Goal: Task Accomplishment & Management: Use online tool/utility

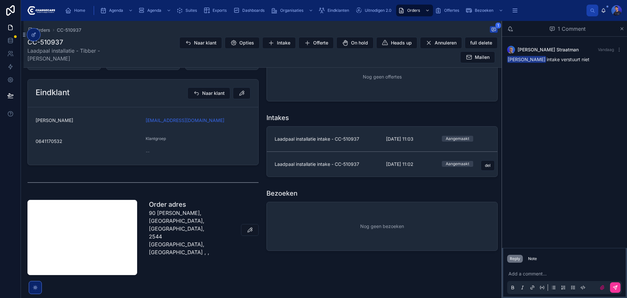
scroll to position [131, 0]
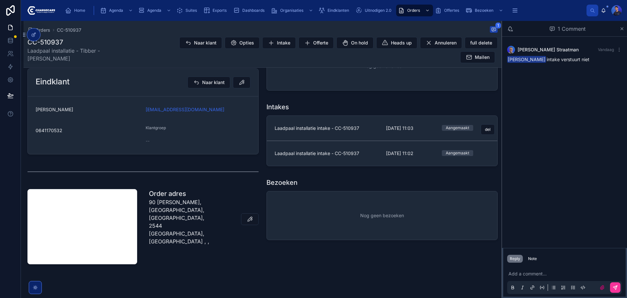
click at [373, 131] on span "Laadpaal installatie intake - CC-510937" at bounding box center [327, 128] width 104 height 7
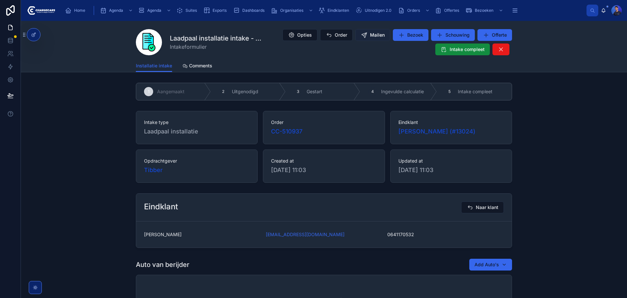
click at [370, 34] on span "Mailen" at bounding box center [377, 35] width 15 height 7
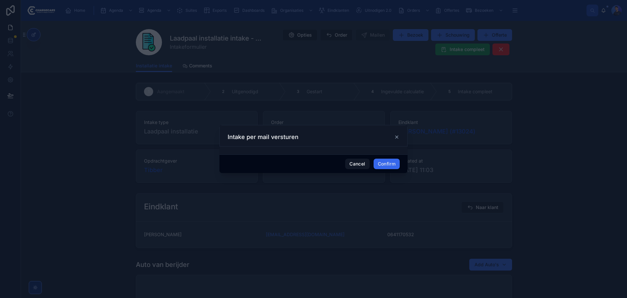
click at [388, 163] on button "Confirm" at bounding box center [387, 163] width 26 height 10
click at [389, 163] on button "Confirm" at bounding box center [387, 163] width 26 height 10
click at [383, 161] on button "Confirm" at bounding box center [387, 163] width 26 height 10
click at [397, 137] on icon at bounding box center [396, 137] width 3 height 3
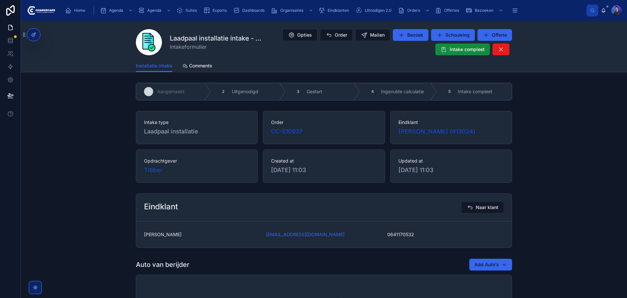
click at [372, 29] on div "Opties Order Mailen Bezoek Schouwing Offerte Intake compleet" at bounding box center [388, 42] width 247 height 27
click at [374, 32] on span "Mailen" at bounding box center [377, 35] width 15 height 7
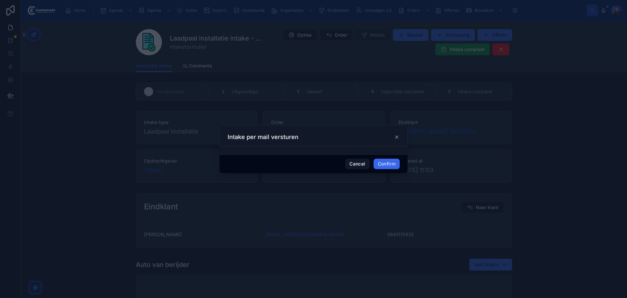
click at [398, 136] on icon at bounding box center [396, 137] width 3 height 3
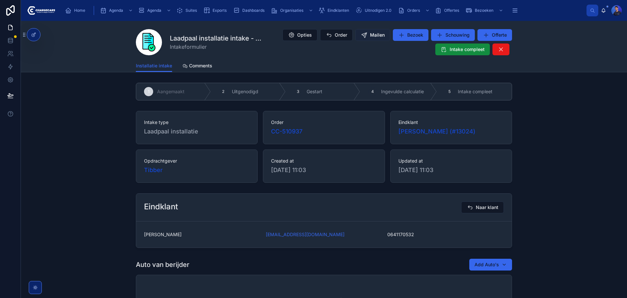
click at [371, 33] on span "Mailen" at bounding box center [377, 35] width 15 height 7
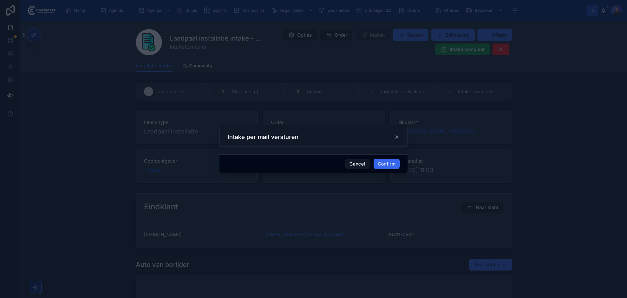
click at [398, 136] on icon at bounding box center [396, 136] width 5 height 5
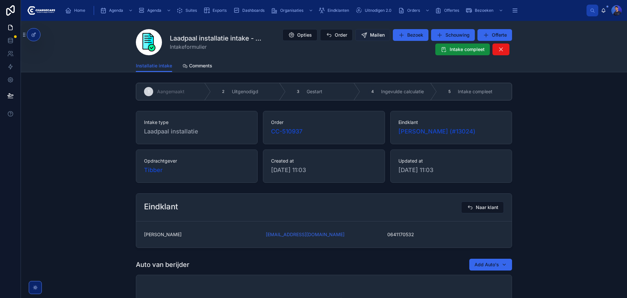
click at [369, 39] on button "Mailen" at bounding box center [372, 35] width 35 height 12
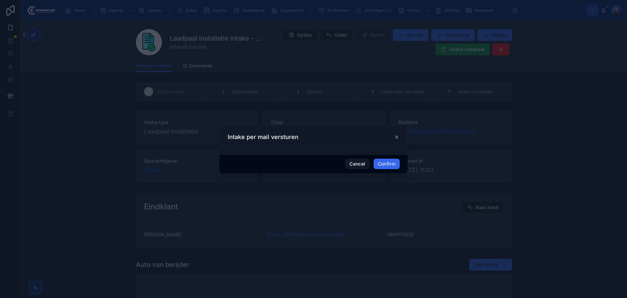
click at [398, 138] on icon at bounding box center [396, 136] width 5 height 5
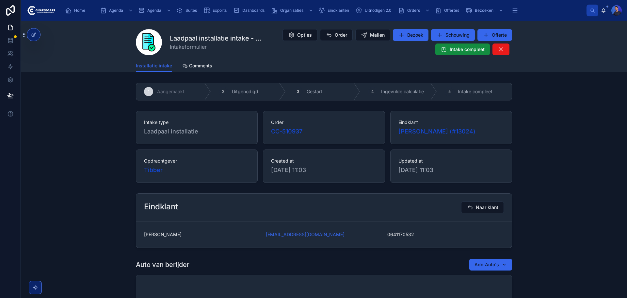
drag, startPoint x: 578, startPoint y: 117, endPoint x: 574, endPoint y: 117, distance: 4.6
click at [578, 117] on div "Intake type Laadpaal installatie Order CC-510937 Eindklant [PERSON_NAME] (#1302…" at bounding box center [324, 146] width 606 height 77
click at [34, 37] on div at bounding box center [33, 34] width 13 height 12
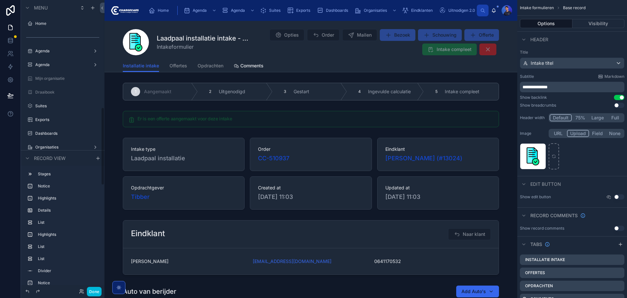
scroll to position [397, 0]
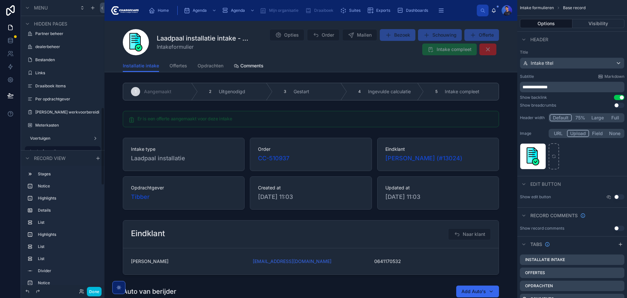
click at [362, 34] on span "Mailen" at bounding box center [359, 35] width 35 height 12
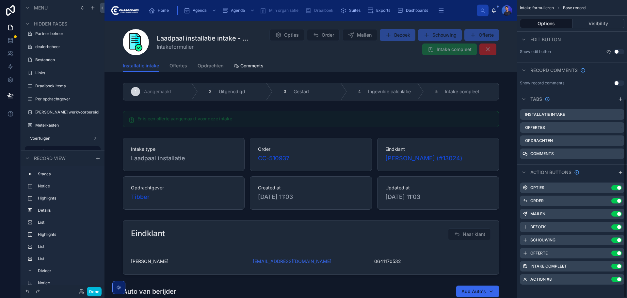
scroll to position [147, 0]
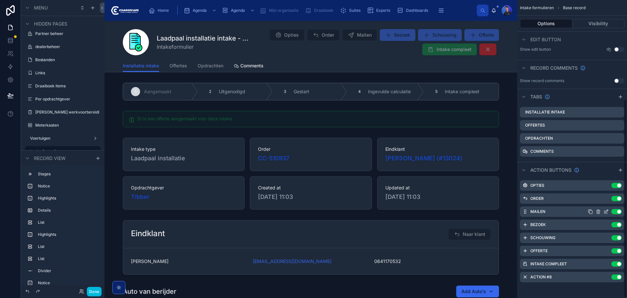
click at [606, 211] on icon "scrollable content" at bounding box center [605, 211] width 5 height 5
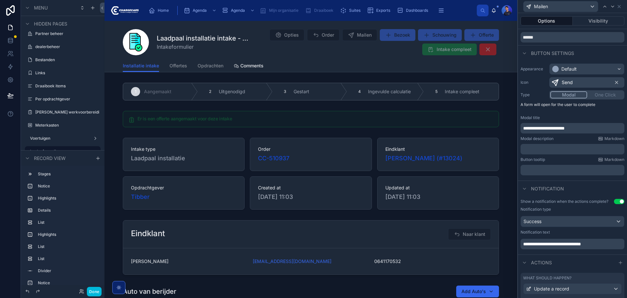
scroll to position [118, 0]
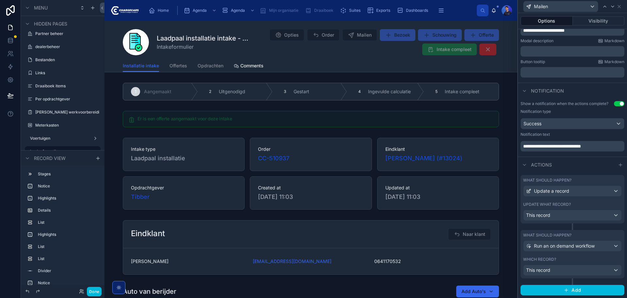
click at [584, 201] on div "What should happen? Update a record Update what record? This record" at bounding box center [573, 199] width 104 height 48
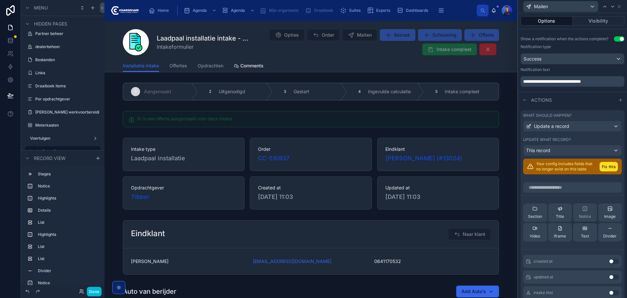
scroll to position [184, 0]
click at [604, 170] on button "Fix this" at bounding box center [609, 165] width 18 height 9
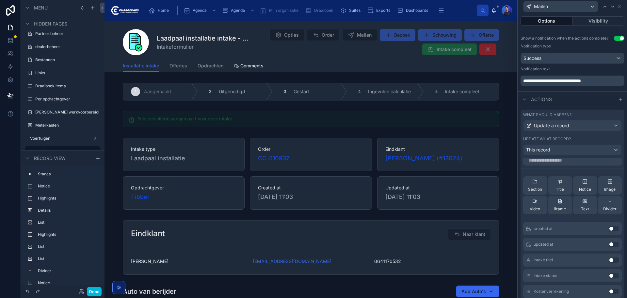
scroll to position [0, 0]
